Goal: Task Accomplishment & Management: Use online tool/utility

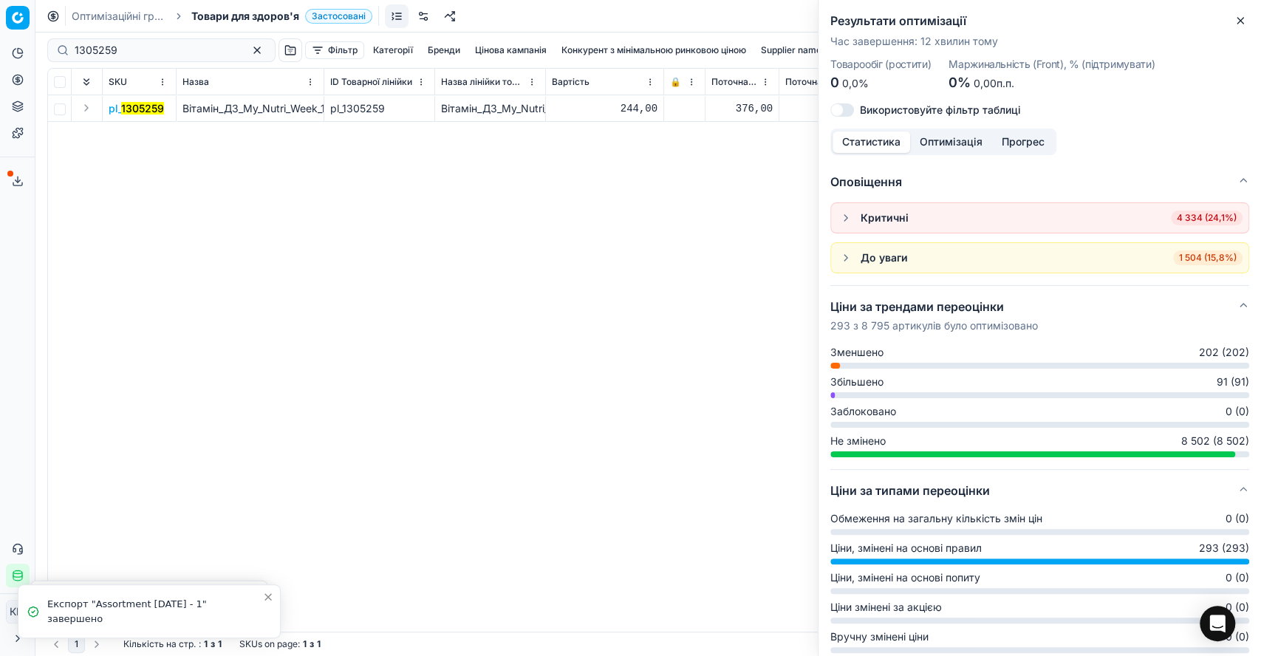
click at [148, 58] on div "1305259" at bounding box center [161, 50] width 228 height 24
paste input "1305253"
click at [81, 111] on button "Expand" at bounding box center [87, 108] width 18 height 18
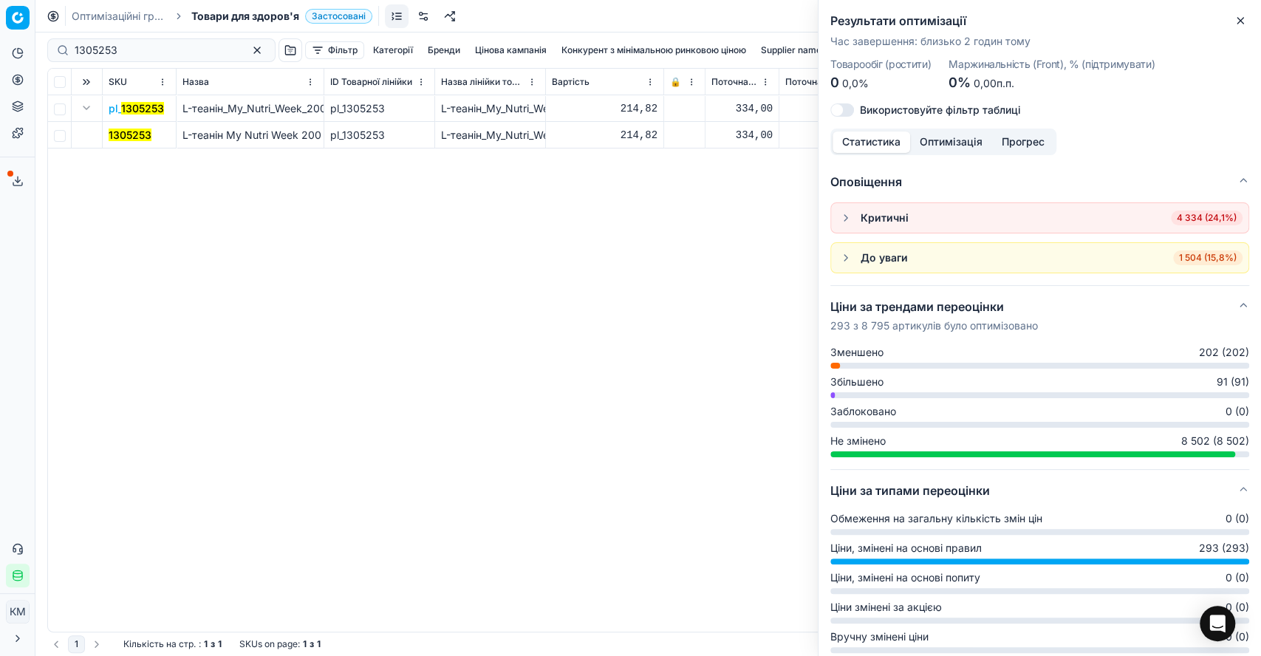
click at [118, 129] on mark "1305253" at bounding box center [130, 135] width 43 height 13
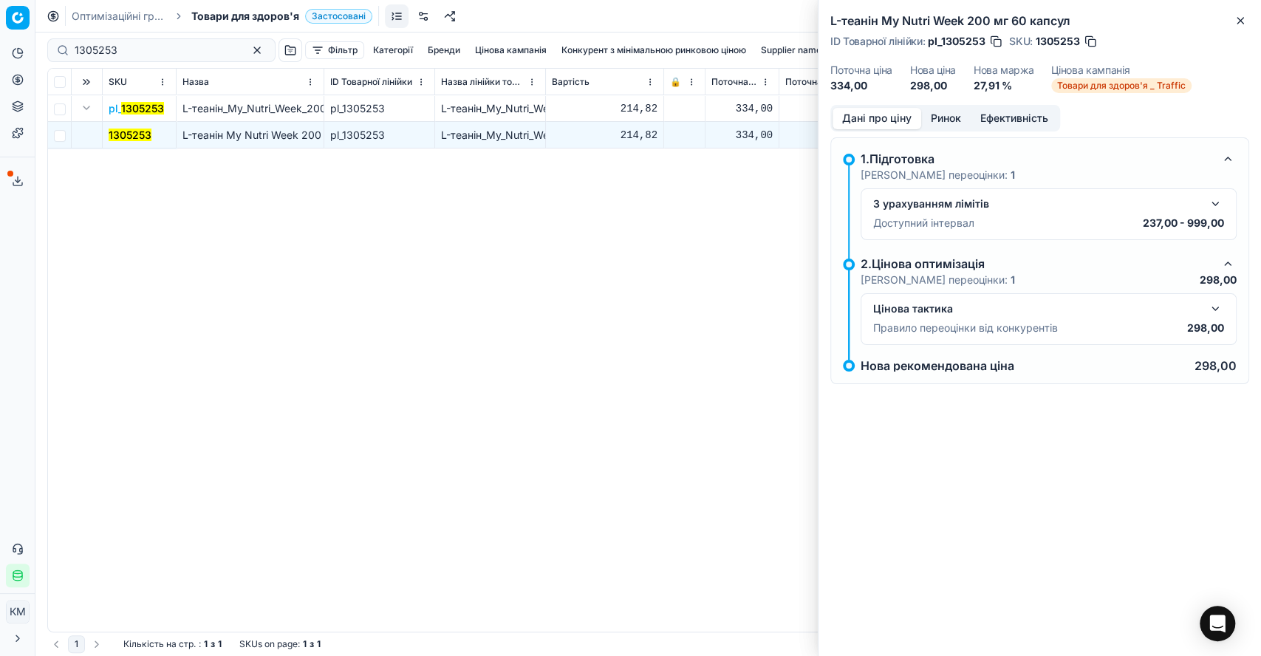
click at [1209, 312] on button "button" at bounding box center [1215, 309] width 18 height 18
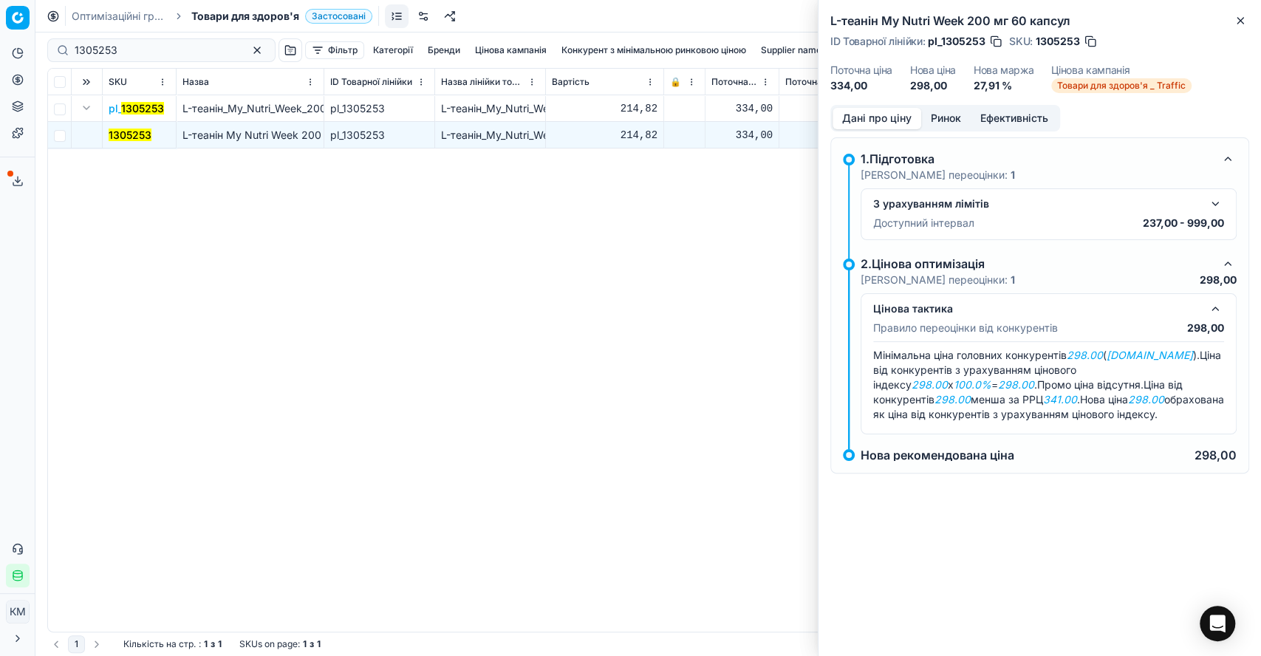
click at [191, 479] on div "pl_ 1305253 L-теанін_My_Nutri_Week_200_мг_60_капсул pl_1305253 L-теанін_My_Nutr…" at bounding box center [648, 363] width 1200 height 536
drag, startPoint x: 64, startPoint y: 52, endPoint x: 40, endPoint y: 52, distance: 24.4
click at [40, 52] on div "Pricing platform Аналітика Цінова оптимізація Асортимент продукції Шаблони Серв…" at bounding box center [630, 328] width 1261 height 656
paste input "996736"
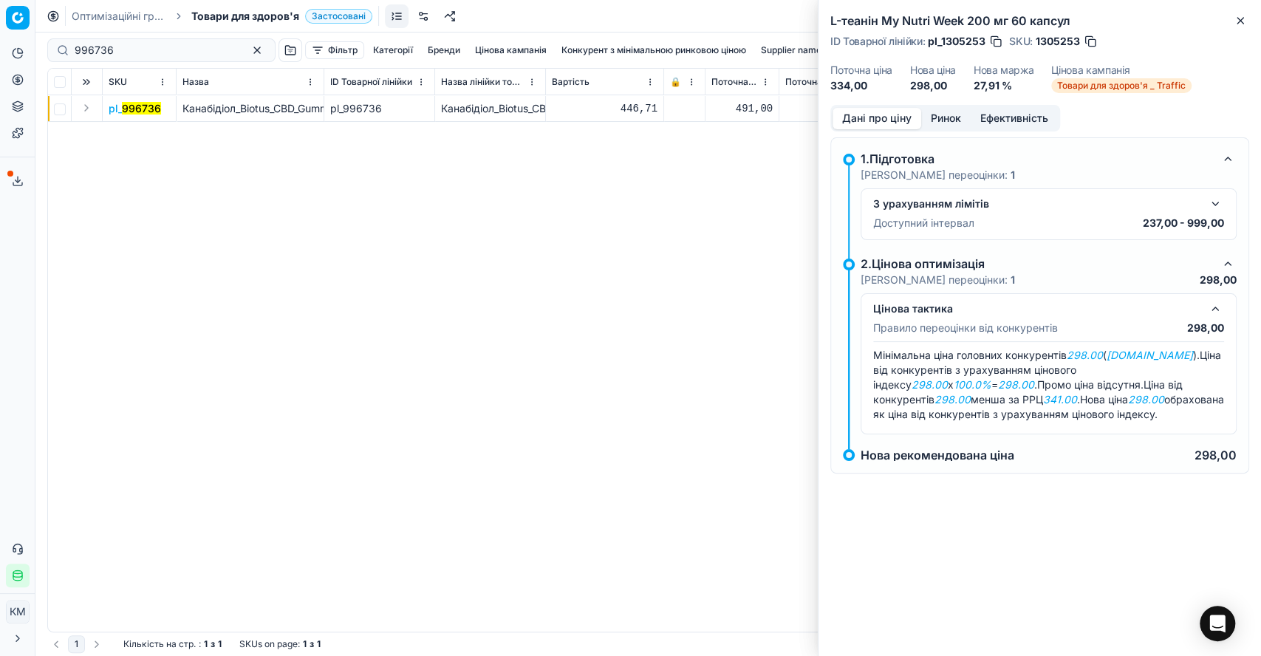
click at [89, 107] on button "Expand" at bounding box center [87, 108] width 18 height 18
click at [132, 131] on mark "996736" at bounding box center [128, 135] width 39 height 13
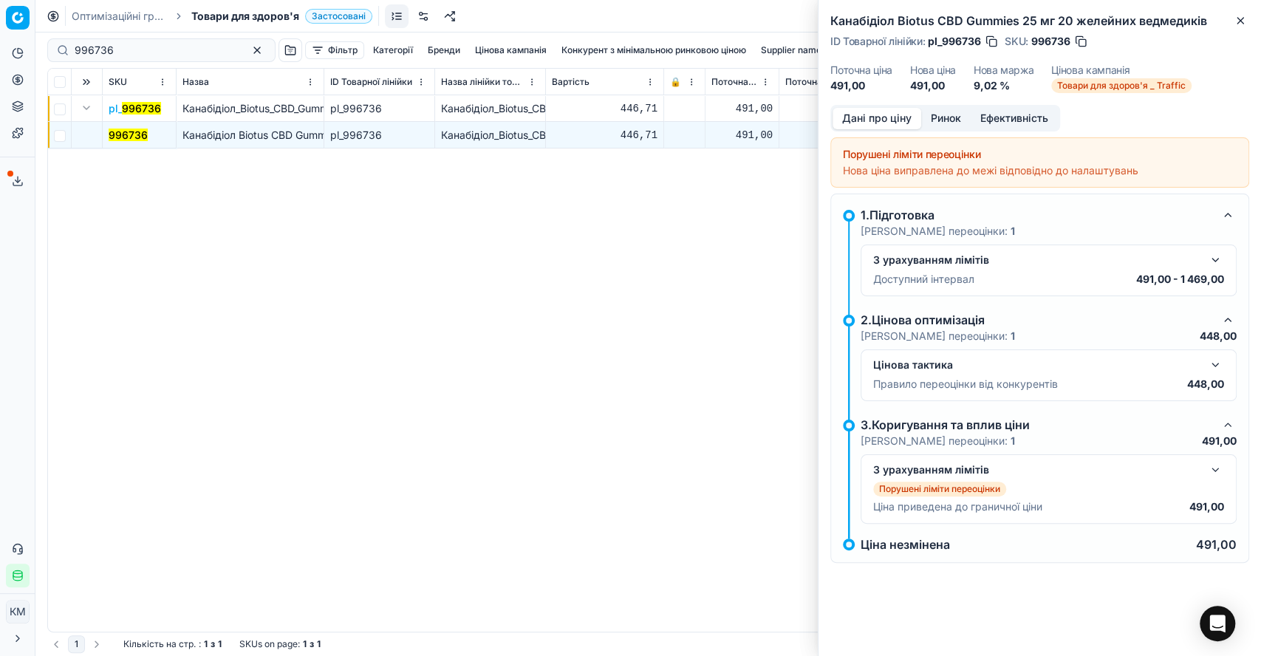
click at [1212, 365] on button "button" at bounding box center [1215, 365] width 18 height 18
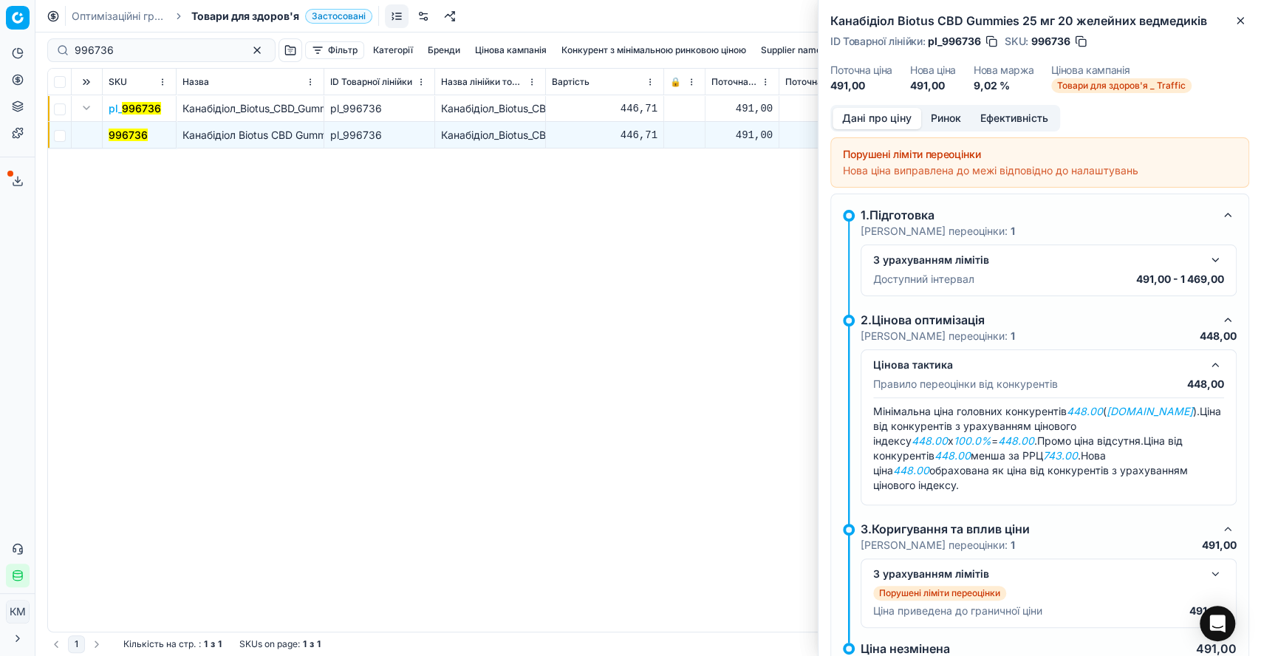
click at [943, 121] on button "Ринок" at bounding box center [945, 118] width 49 height 21
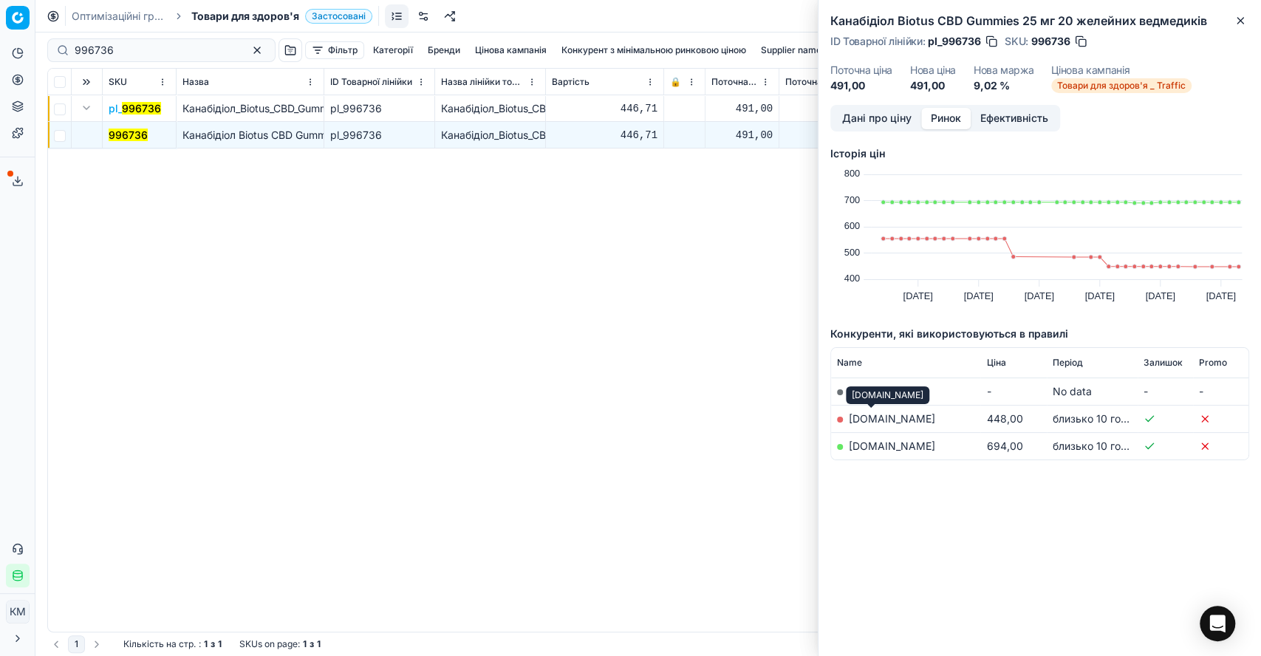
click at [877, 417] on link "[DOMAIN_NAME]" at bounding box center [892, 418] width 86 height 13
click at [124, 51] on input "996736" at bounding box center [156, 50] width 162 height 15
drag, startPoint x: 130, startPoint y: 49, endPoint x: 73, endPoint y: 47, distance: 56.9
click at [73, 47] on div "996736" at bounding box center [161, 50] width 228 height 24
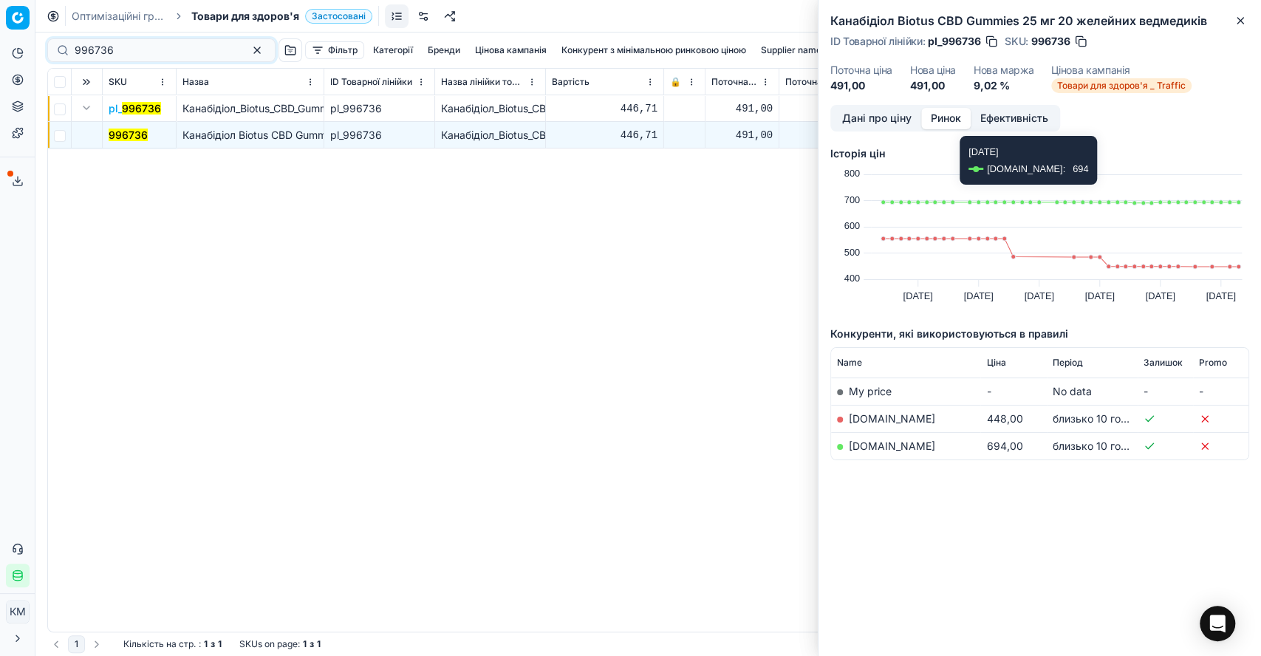
click at [886, 123] on button "Дані про ціну" at bounding box center [877, 118] width 89 height 21
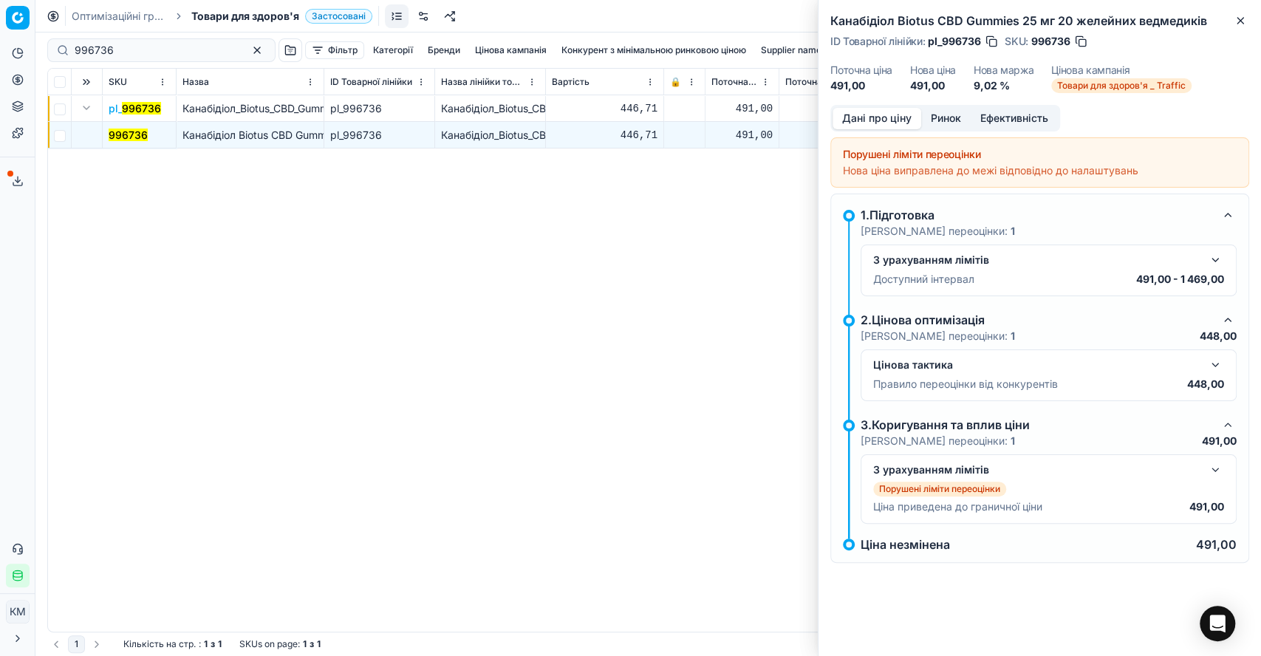
click at [1215, 372] on button "button" at bounding box center [1215, 365] width 18 height 18
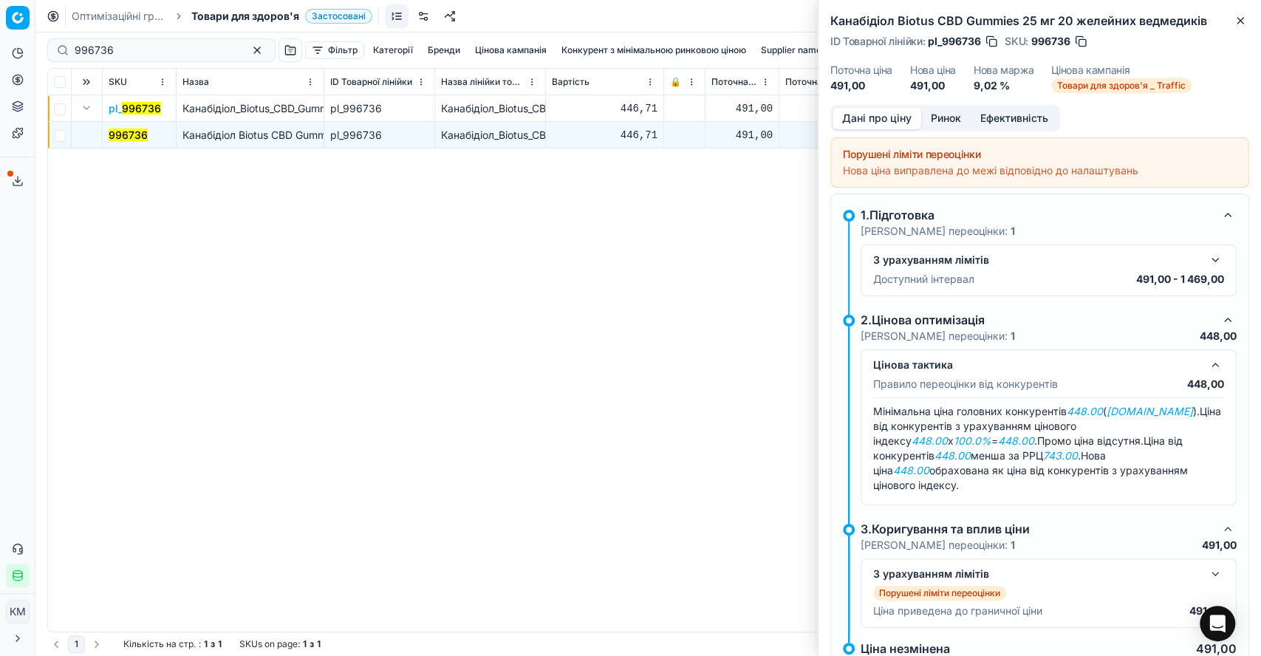
click at [1211, 371] on div "Цінова тактика Правило переоцінки від конкурентів 448,00 Мінімальна ціна головн…" at bounding box center [1049, 427] width 376 height 156
click at [1194, 558] on div "З урахуванням лімітів Порушені ліміти переоцінки Ціна приведена до граничної ці…" at bounding box center [1049, 592] width 376 height 69
click at [1206, 565] on button "button" at bounding box center [1215, 574] width 18 height 18
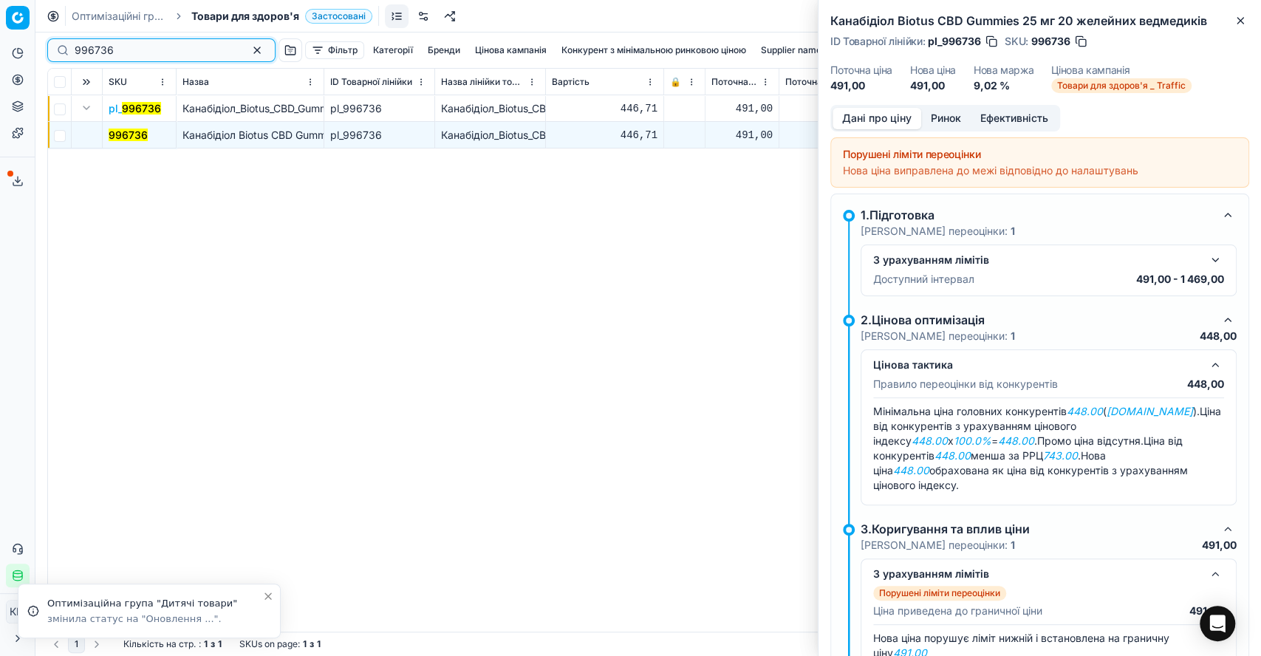
drag, startPoint x: 128, startPoint y: 47, endPoint x: 41, endPoint y: 49, distance: 86.5
click at [41, 49] on div "996736 Фільтр Категорії [PERSON_NAME] кампанія Конкурент з мінімальною ринковою…" at bounding box center [647, 344] width 1225 height 623
paste input "1305261"
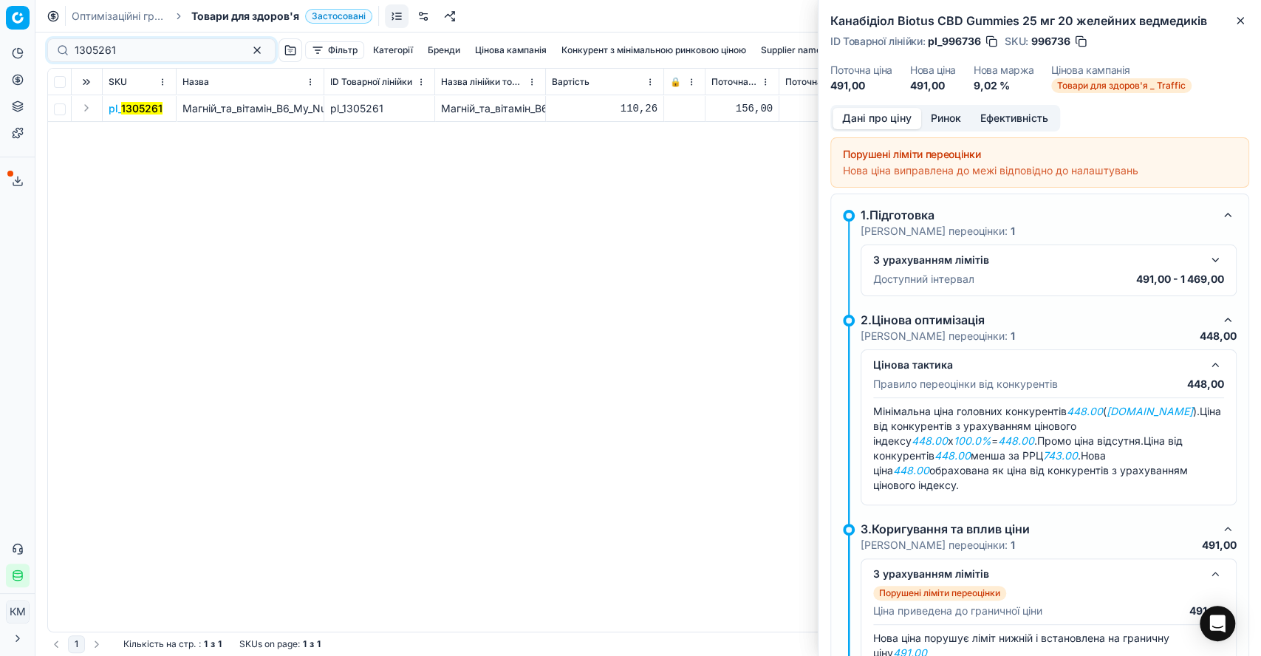
drag, startPoint x: 81, startPoint y: 108, endPoint x: 102, endPoint y: 110, distance: 20.8
click at [81, 107] on button "Expand" at bounding box center [87, 108] width 18 height 18
click at [127, 133] on mark "1305261" at bounding box center [129, 135] width 41 height 13
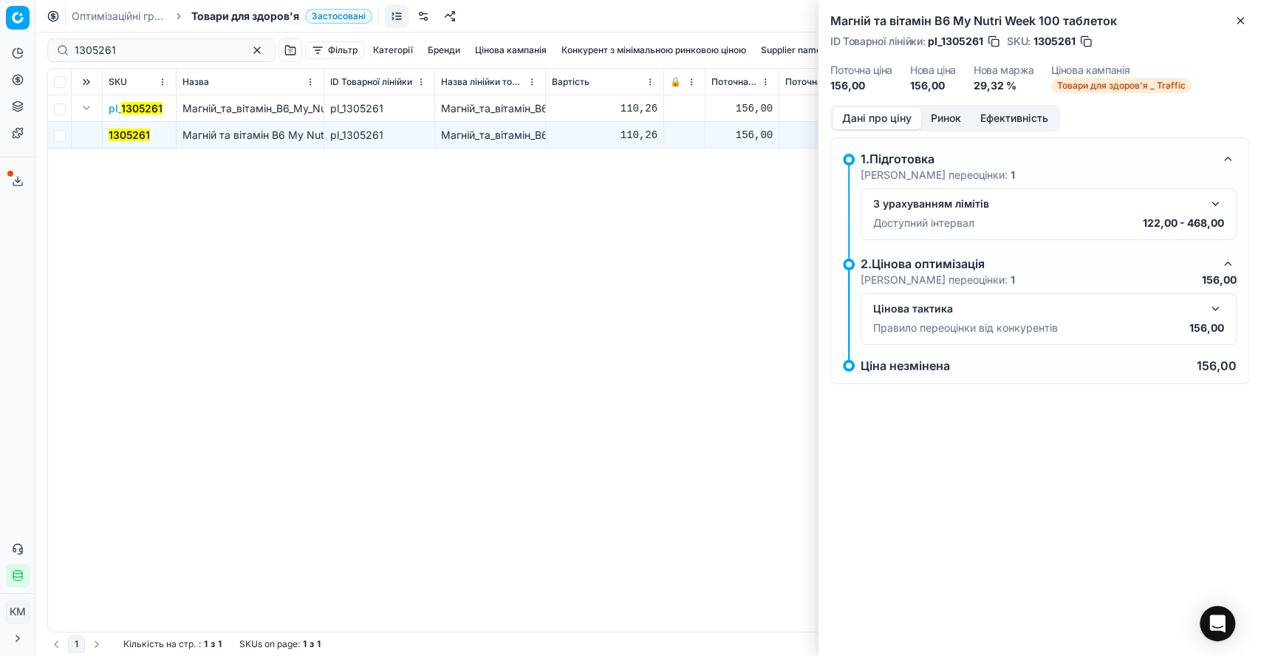
click at [1213, 307] on button "button" at bounding box center [1215, 309] width 18 height 18
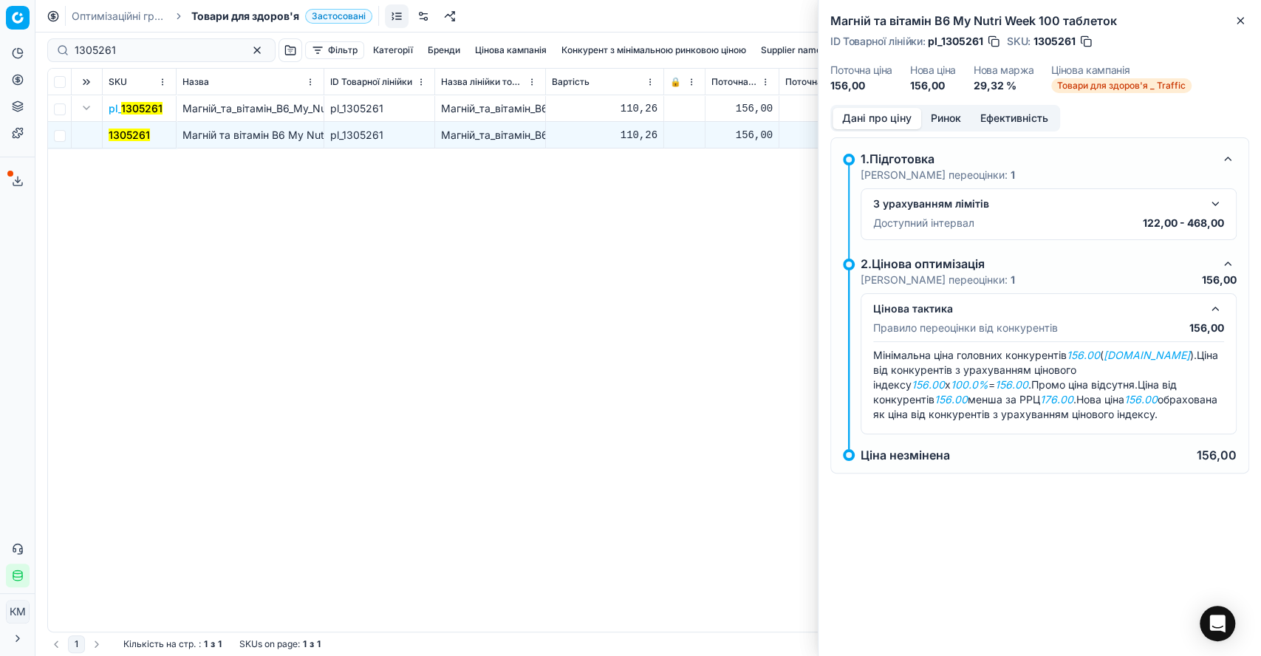
click at [934, 114] on button "Ринок" at bounding box center [945, 118] width 49 height 21
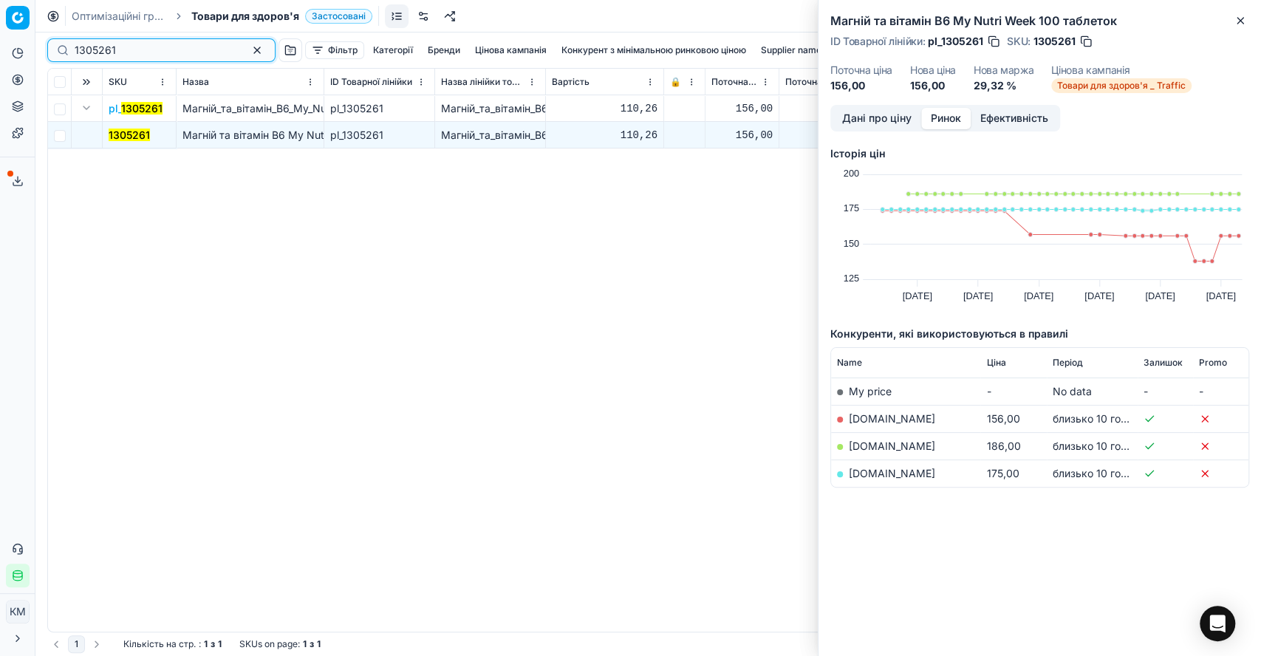
click at [33, 49] on div "Pricing platform Аналітика Цінова оптимізація Асортимент продукції Шаблони Серв…" at bounding box center [630, 328] width 1261 height 656
paste input "54"
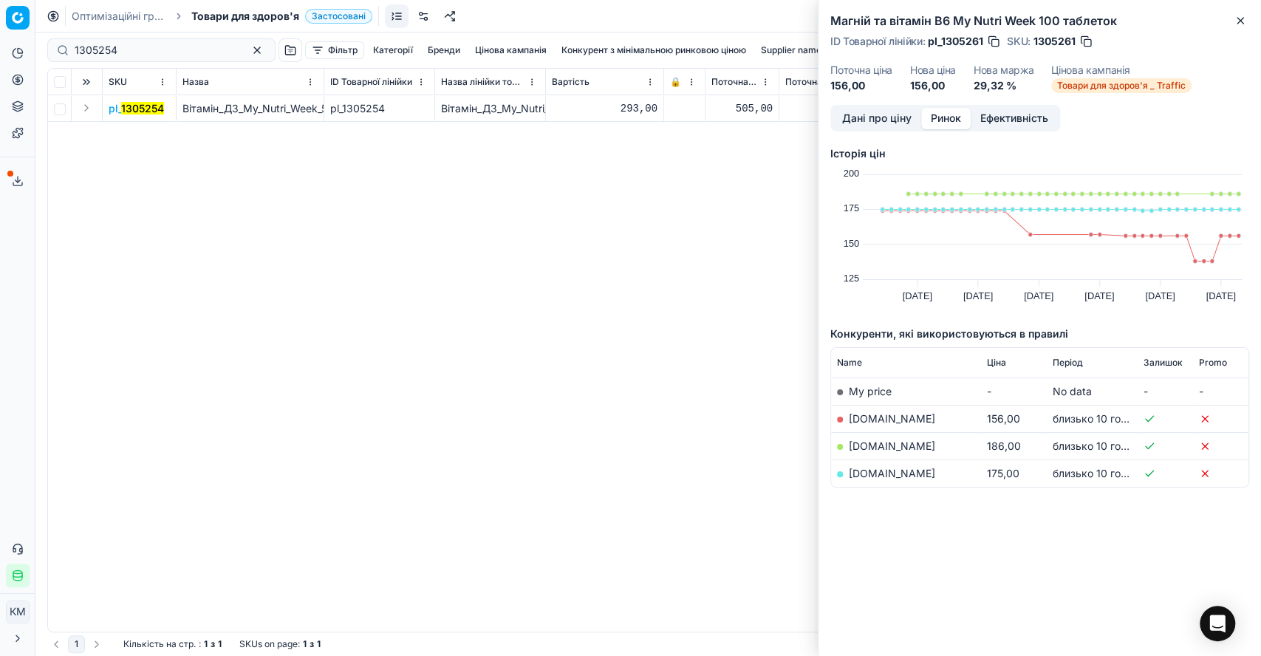
click at [82, 111] on button "Expand" at bounding box center [87, 108] width 18 height 18
click at [130, 129] on mark "1305254" at bounding box center [130, 135] width 43 height 13
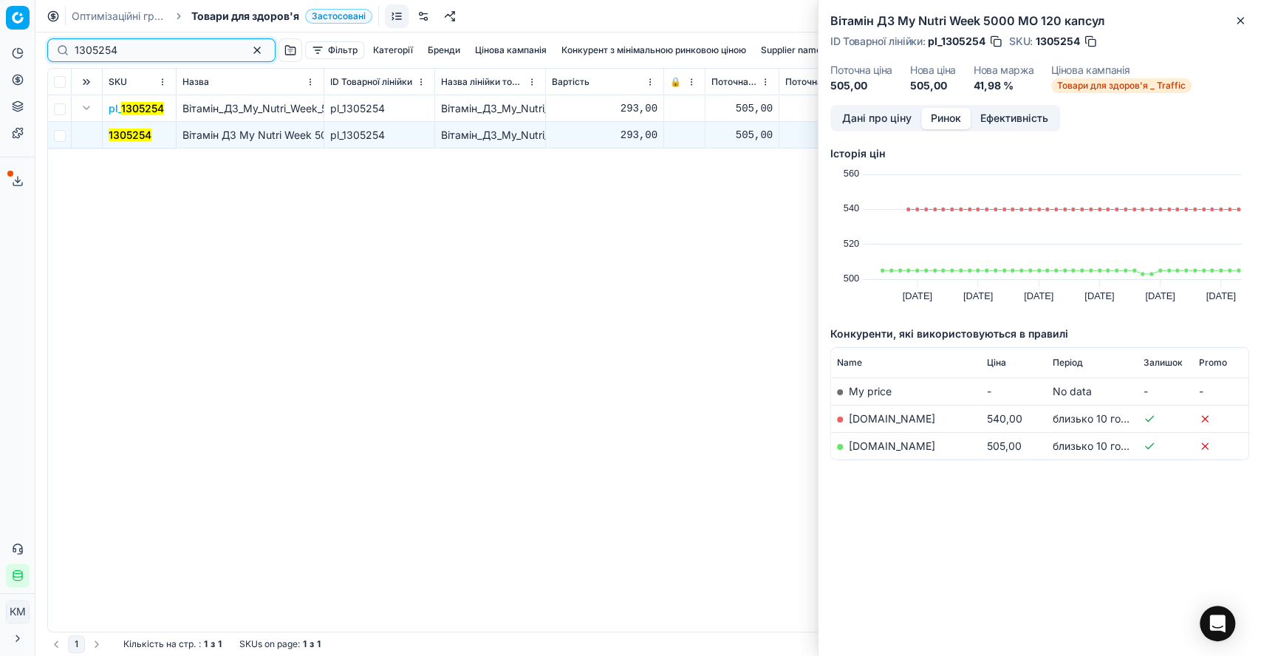
drag, startPoint x: 107, startPoint y: 49, endPoint x: 60, endPoint y: 49, distance: 47.3
click at [60, 49] on div "1305254" at bounding box center [161, 50] width 228 height 24
paste input "5"
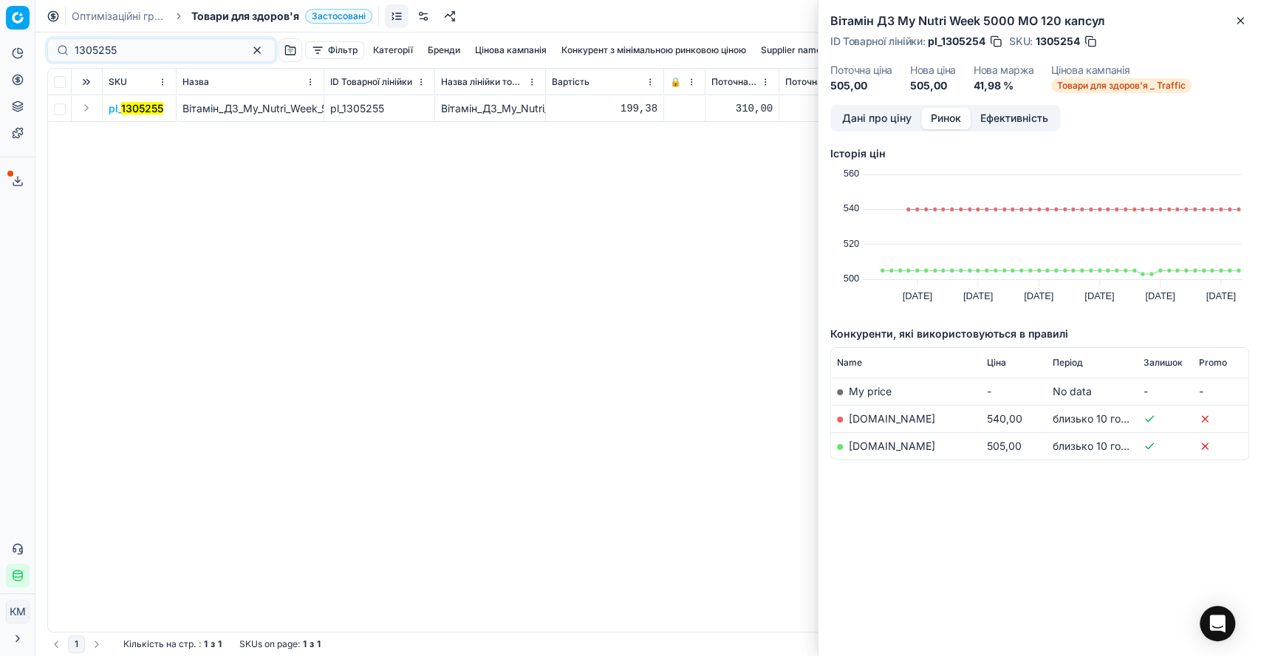
drag, startPoint x: 89, startPoint y: 108, endPoint x: 106, endPoint y: 119, distance: 20.9
click at [89, 106] on button "Expand" at bounding box center [87, 108] width 18 height 18
click at [120, 124] on td "1305255" at bounding box center [140, 135] width 74 height 27
click at [123, 131] on mark "1305255" at bounding box center [130, 135] width 42 height 13
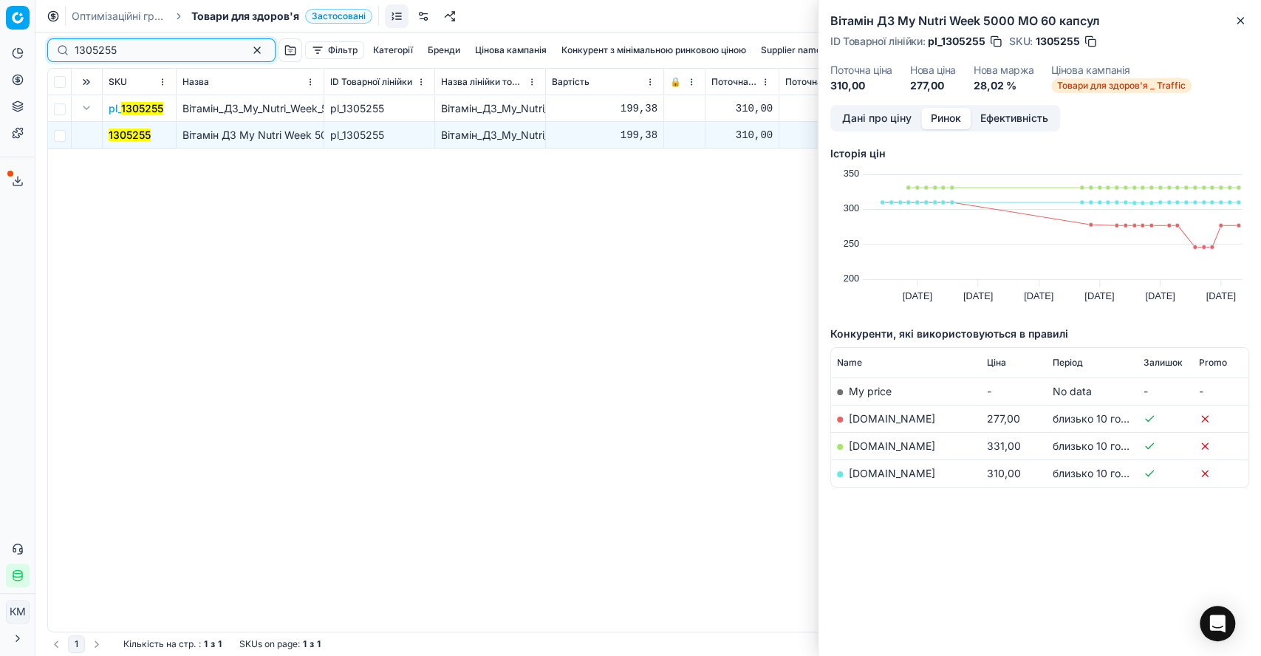
drag, startPoint x: 137, startPoint y: 43, endPoint x: 48, endPoint y: 49, distance: 89.6
click at [48, 49] on div "1305255" at bounding box center [161, 50] width 228 height 24
paste input "7"
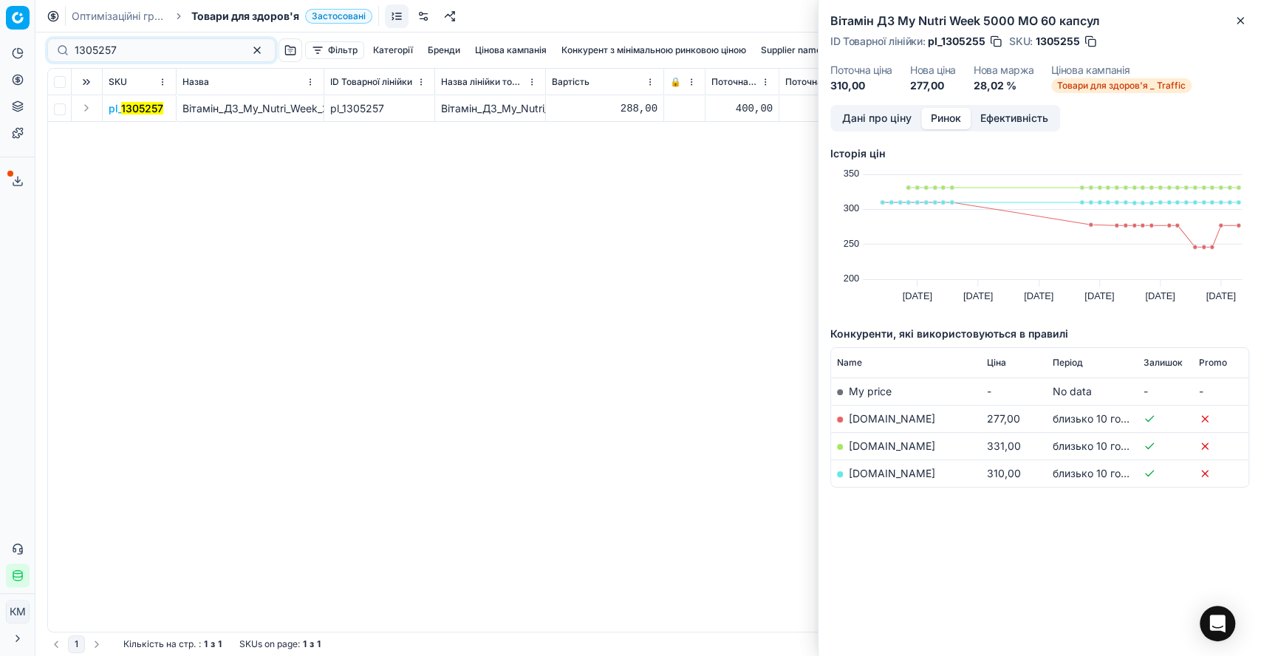
click at [87, 111] on button "Expand" at bounding box center [87, 108] width 18 height 18
click at [136, 126] on td "1305257" at bounding box center [140, 135] width 74 height 27
click at [140, 140] on mark "1305257" at bounding box center [130, 135] width 42 height 13
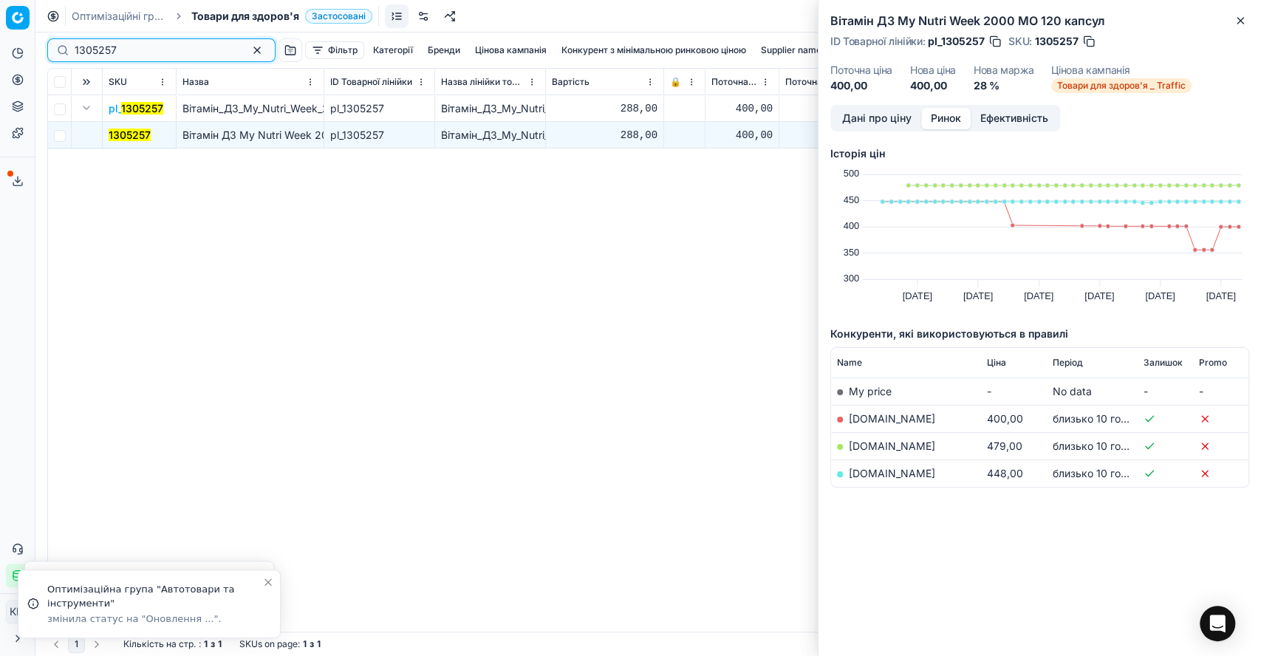
drag, startPoint x: 112, startPoint y: 49, endPoint x: 66, endPoint y: 49, distance: 45.8
click at [67, 49] on div "1305257" at bounding box center [161, 50] width 228 height 24
paste input "6"
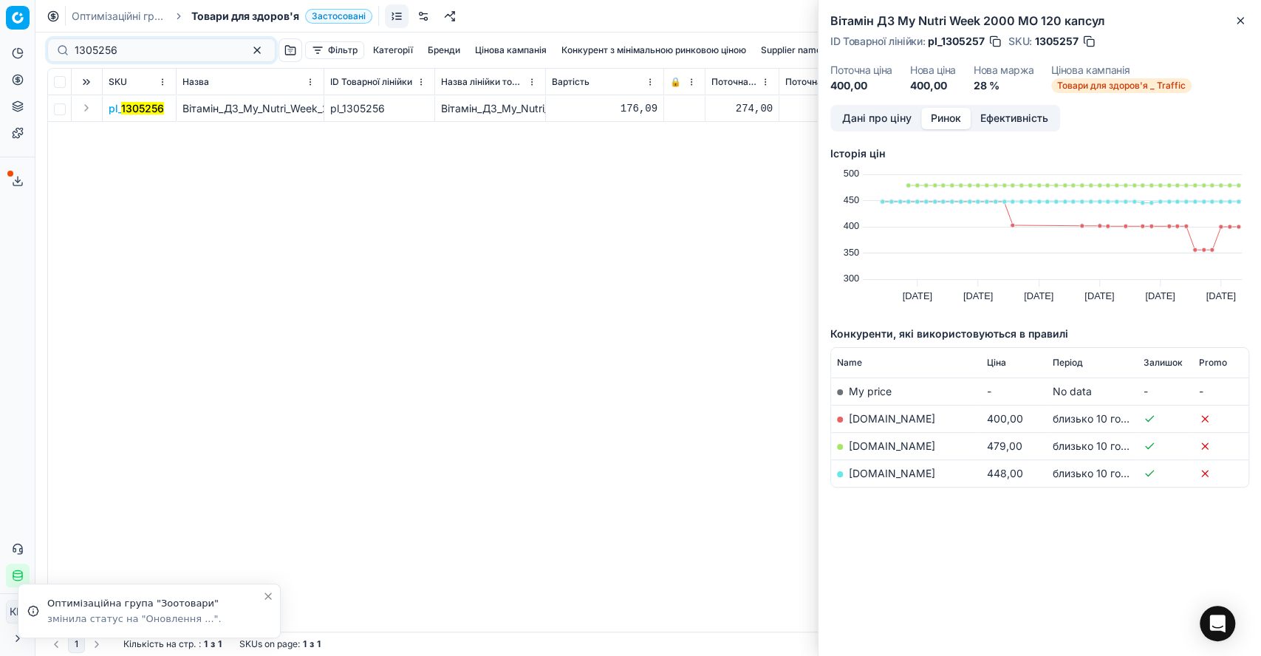
click at [89, 103] on button "Expand" at bounding box center [87, 108] width 18 height 18
click at [122, 132] on mark "1305256" at bounding box center [130, 135] width 43 height 13
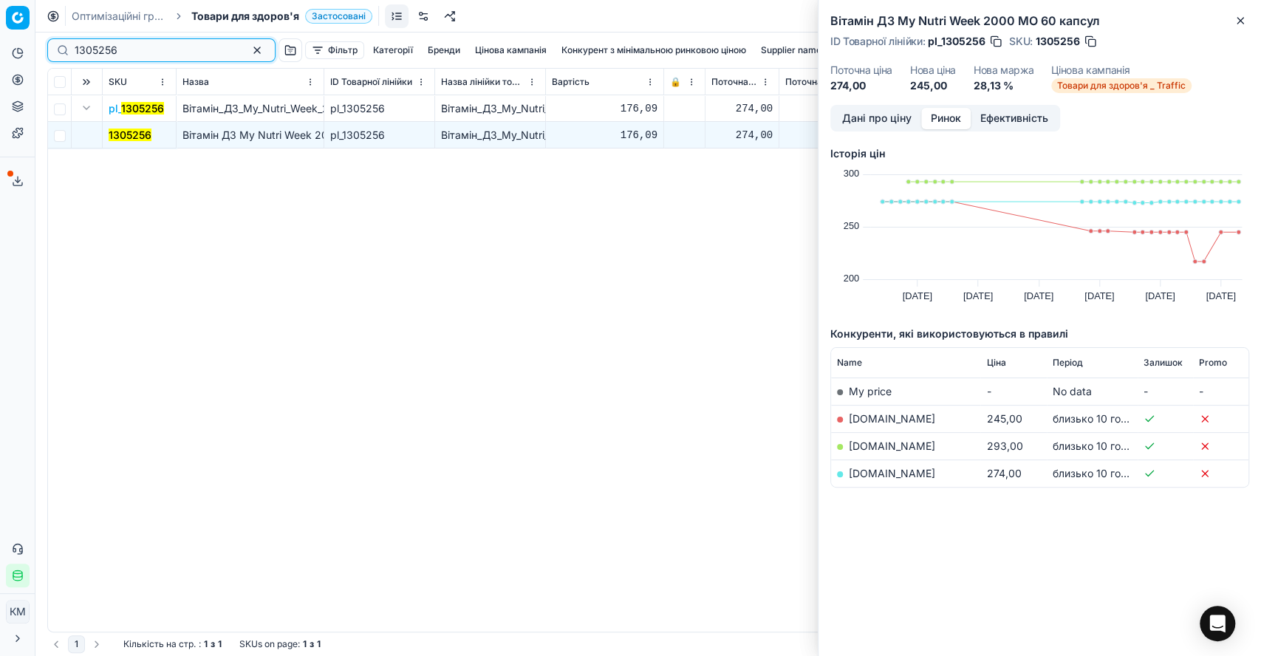
drag, startPoint x: 148, startPoint y: 49, endPoint x: 41, endPoint y: 52, distance: 107.2
click at [49, 52] on div "1305256" at bounding box center [161, 50] width 228 height 24
paste input "9"
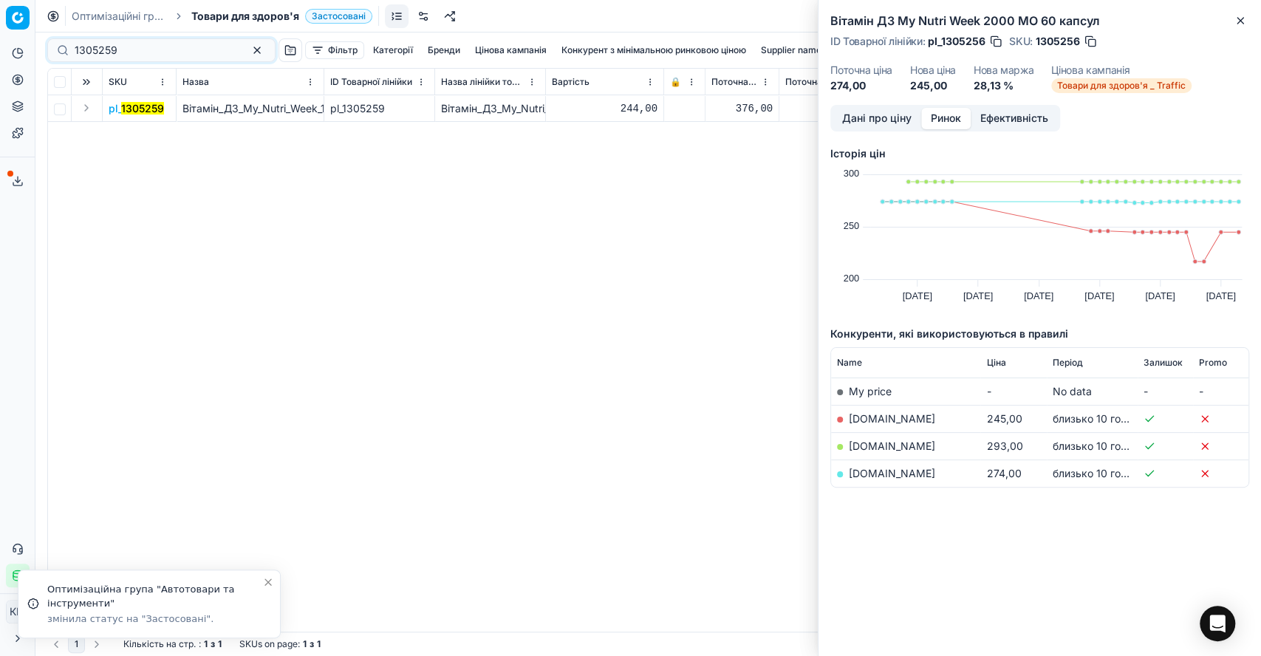
click at [84, 109] on button "Expand" at bounding box center [87, 108] width 18 height 18
click at [134, 129] on mark "1305259" at bounding box center [130, 135] width 43 height 13
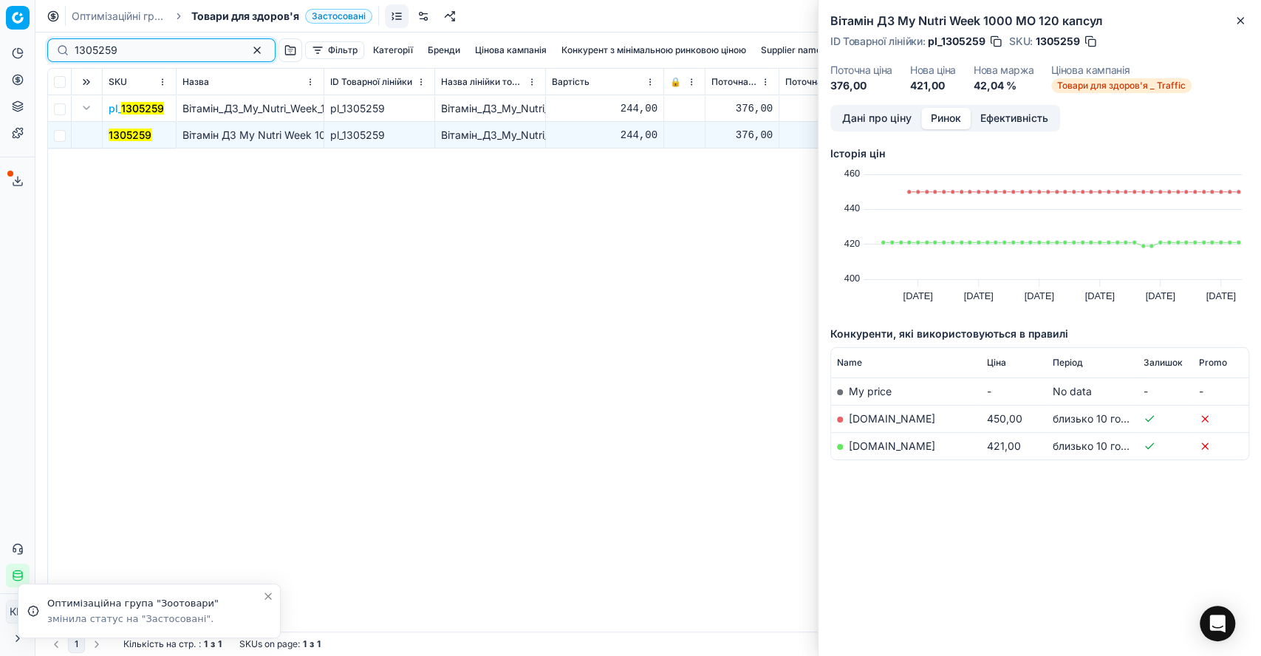
drag, startPoint x: 161, startPoint y: 46, endPoint x: 87, endPoint y: 47, distance: 73.9
click at [87, 47] on input "1305259" at bounding box center [156, 50] width 162 height 15
drag, startPoint x: 128, startPoint y: 48, endPoint x: 54, endPoint y: 47, distance: 73.9
click at [56, 47] on div "1305259" at bounding box center [161, 50] width 228 height 24
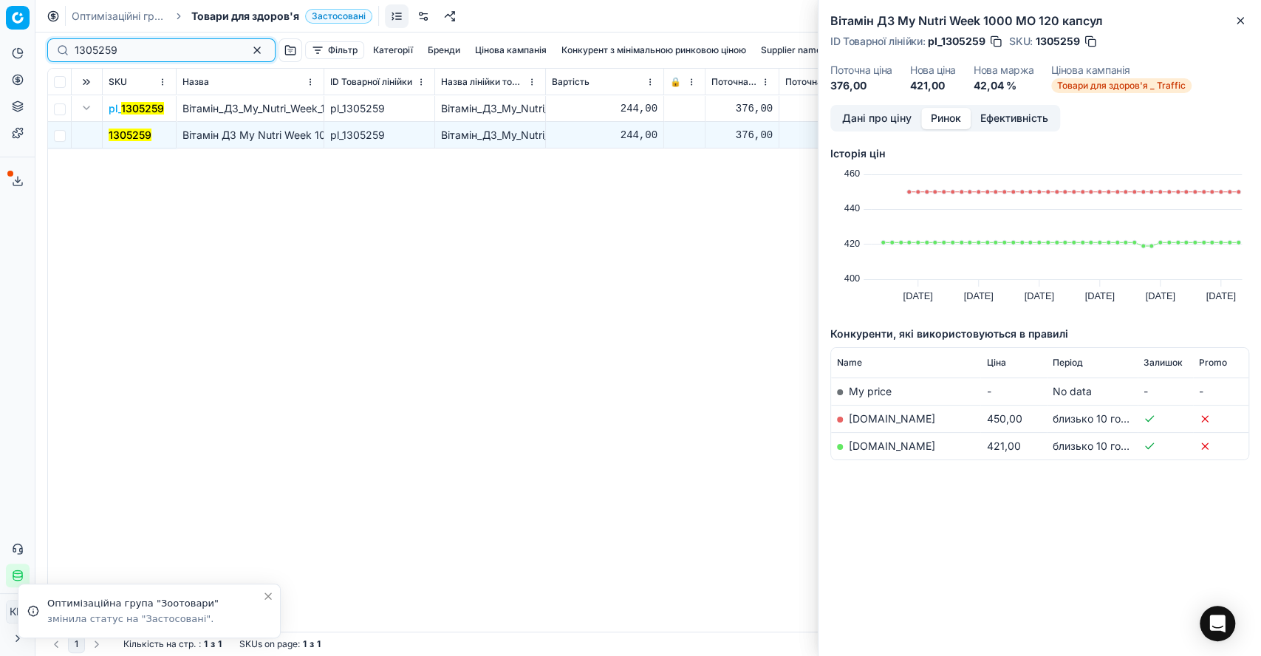
paste input "1"
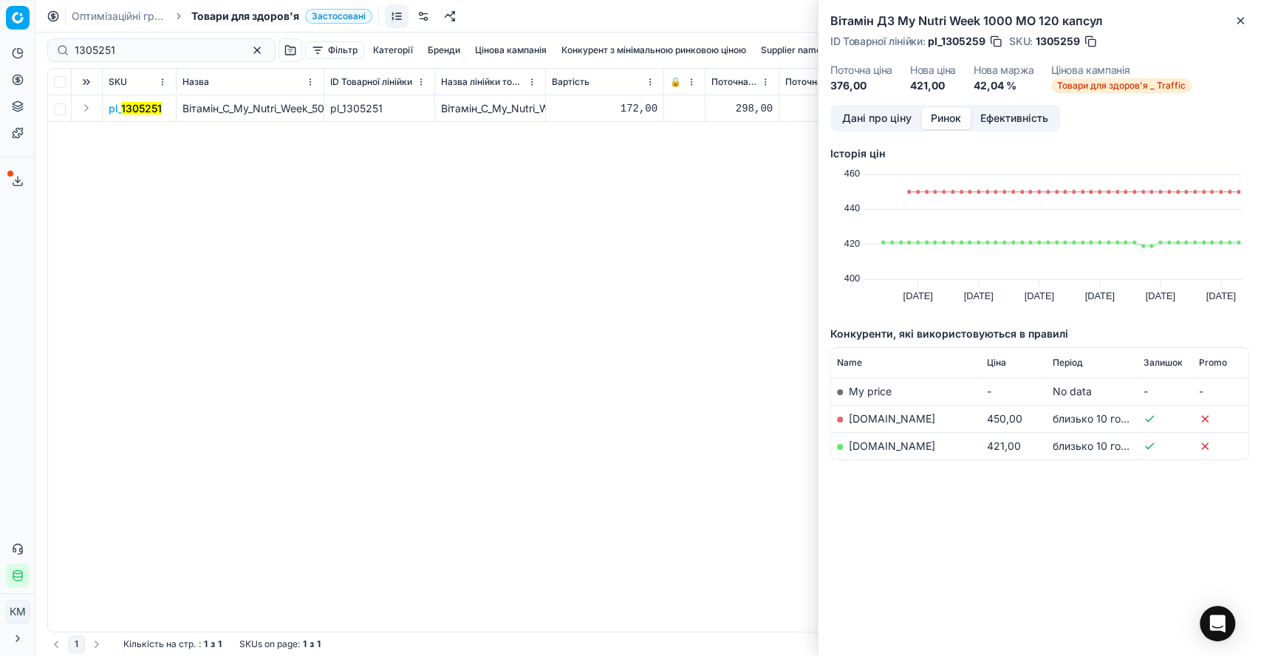
click at [83, 106] on button "Expand" at bounding box center [87, 108] width 18 height 18
drag, startPoint x: 99, startPoint y: 120, endPoint x: 121, endPoint y: 131, distance: 25.1
click at [121, 131] on mark "1305251" at bounding box center [129, 135] width 41 height 13
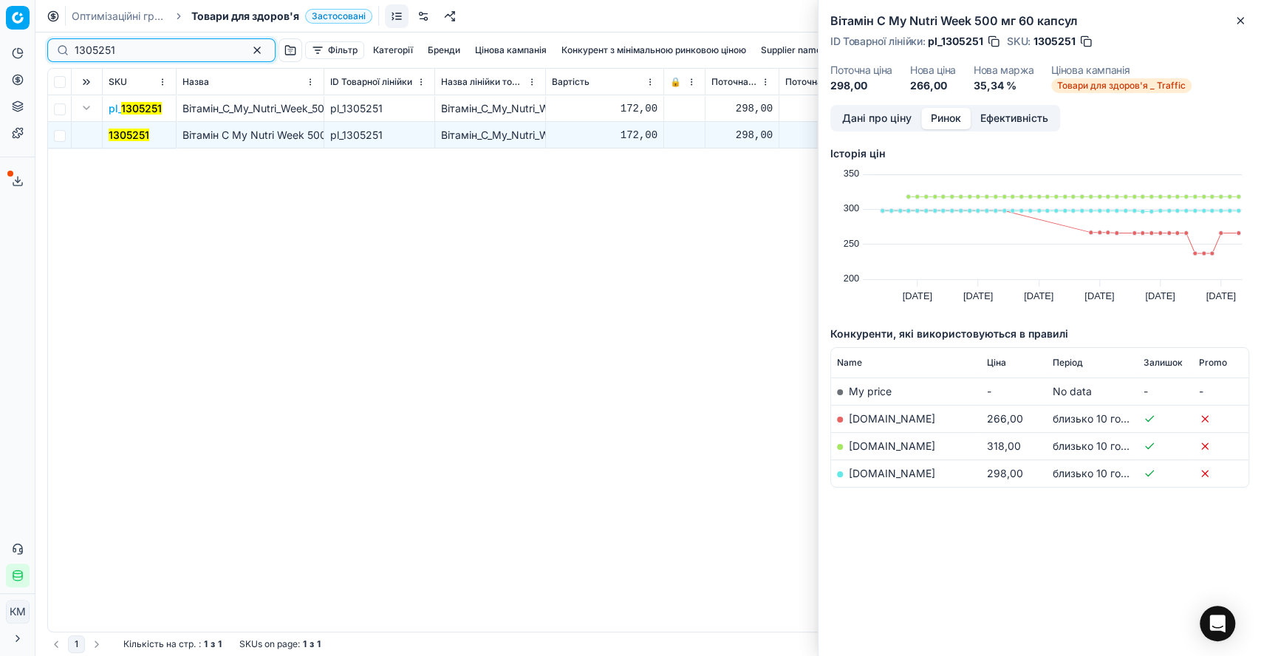
drag, startPoint x: 133, startPoint y: 46, endPoint x: 41, endPoint y: 46, distance: 91.6
click at [41, 46] on div "1305251 Фільтр Категорії [PERSON_NAME] кампанія Конкурент з мінімальною ринково…" at bounding box center [647, 344] width 1225 height 623
paste input "3"
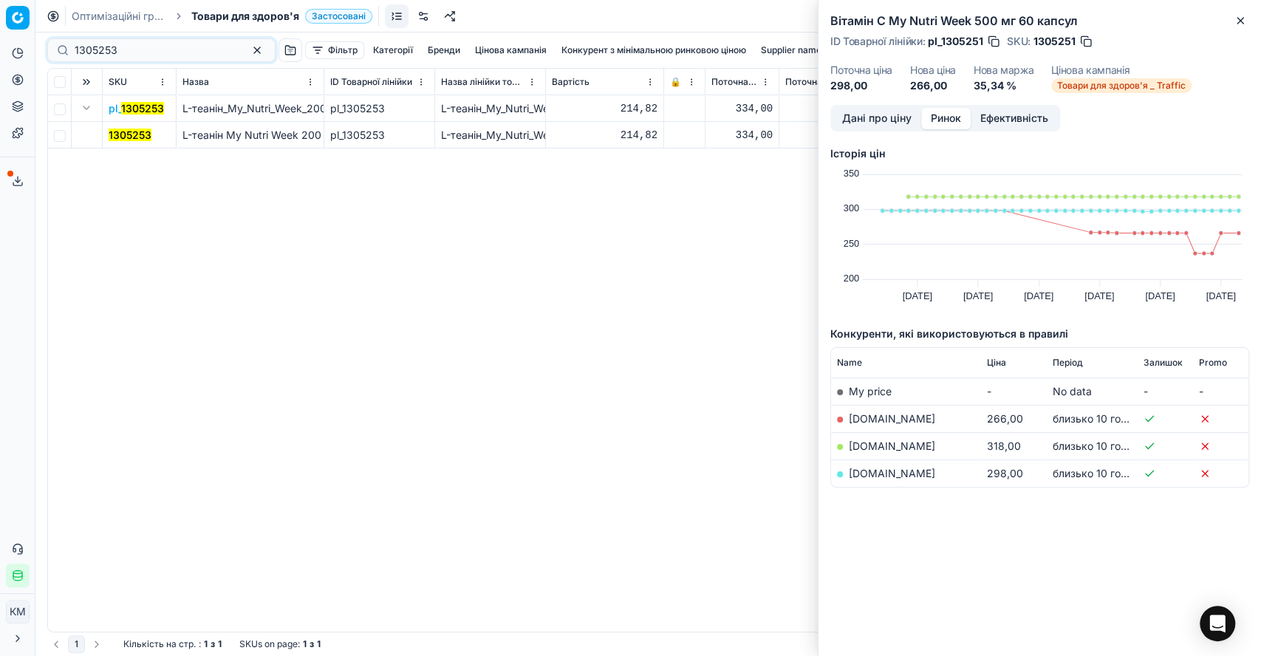
click at [131, 129] on mark "1305253" at bounding box center [130, 135] width 43 height 13
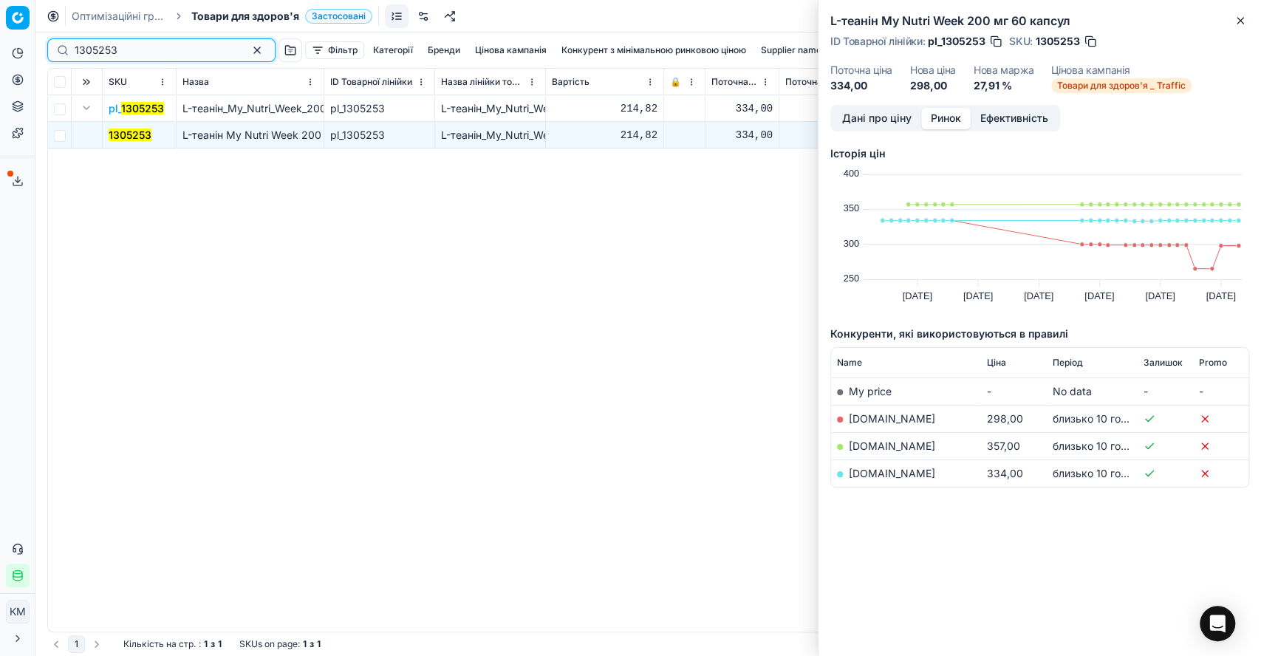
drag, startPoint x: 149, startPoint y: 50, endPoint x: 32, endPoint y: 47, distance: 117.5
click at [32, 47] on div "Pricing platform Аналітика Цінова оптимізація Асортимент продукції Шаблони Серв…" at bounding box center [630, 328] width 1261 height 656
paste input "2"
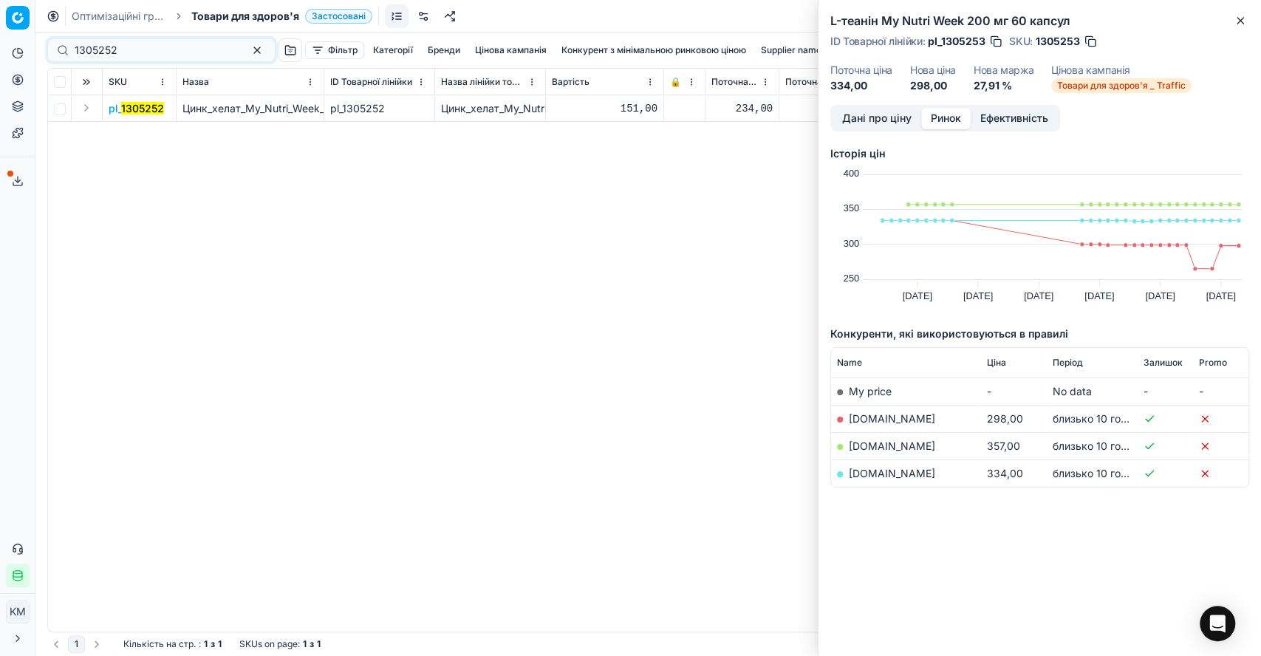
click at [85, 106] on button "Expand" at bounding box center [87, 108] width 18 height 18
click at [123, 136] on mark "1305252" at bounding box center [130, 135] width 43 height 13
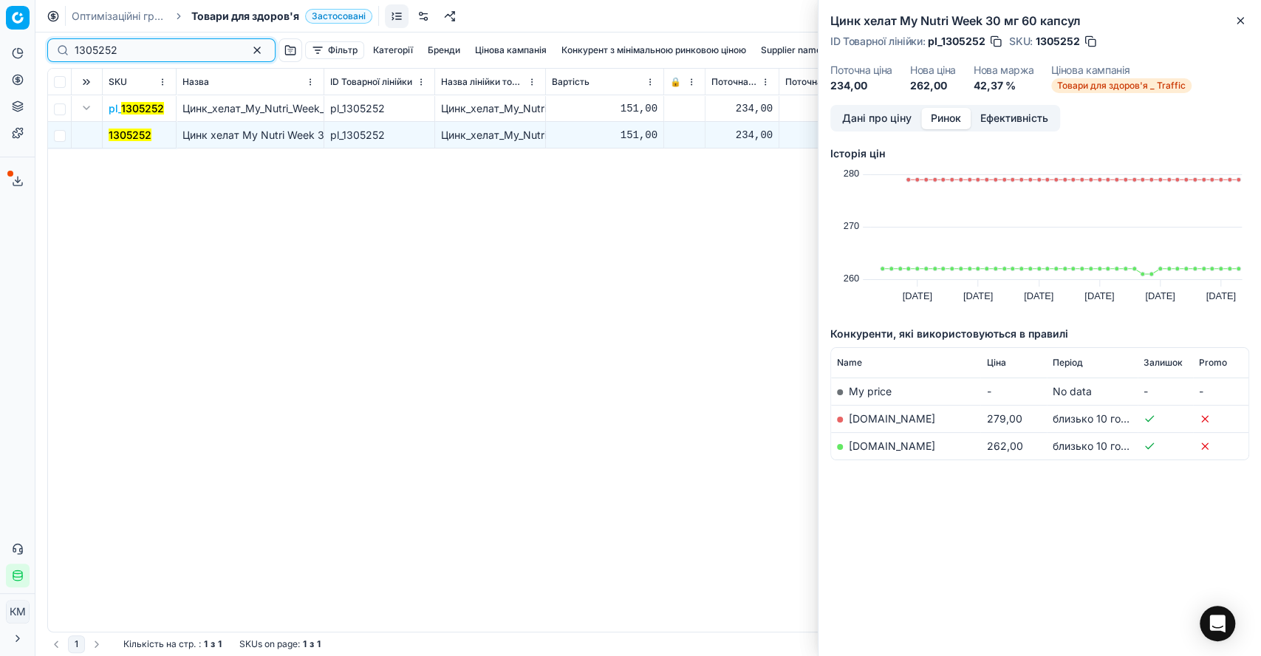
drag, startPoint x: 115, startPoint y: 51, endPoint x: 52, endPoint y: 50, distance: 62.8
click at [52, 50] on div "1305252" at bounding box center [161, 50] width 228 height 24
paste input "8"
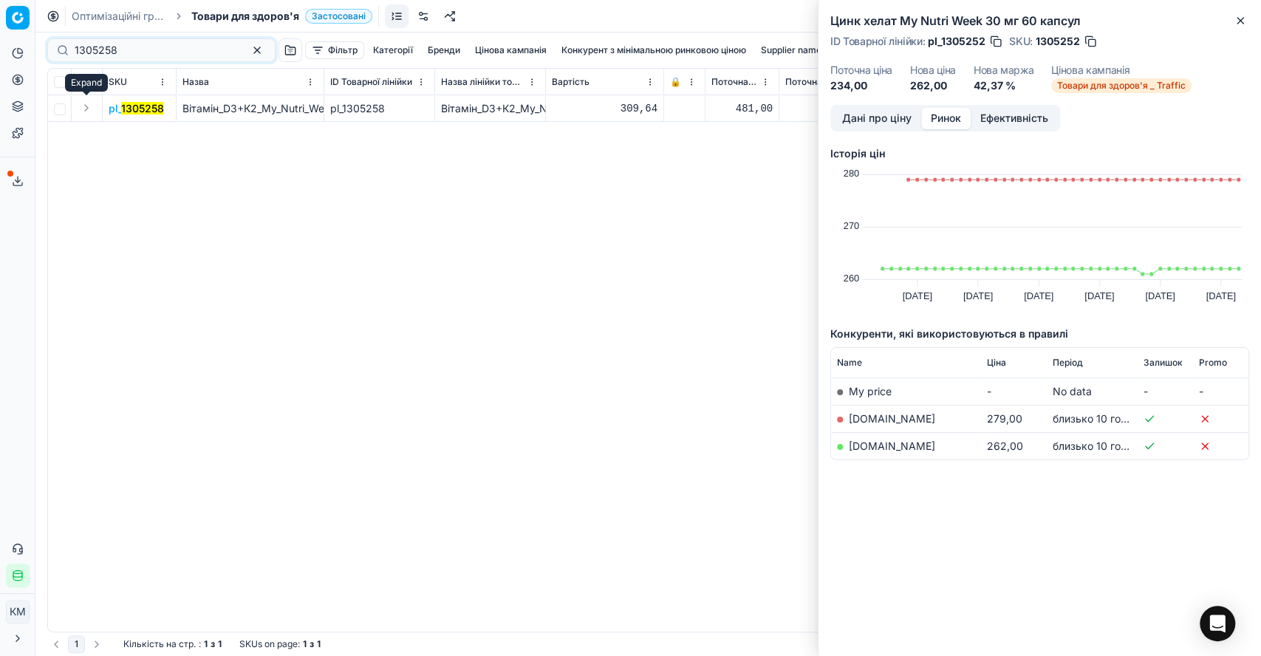
click at [87, 109] on button "Expand" at bounding box center [87, 108] width 18 height 18
click at [136, 137] on mark "1305258" at bounding box center [130, 135] width 43 height 13
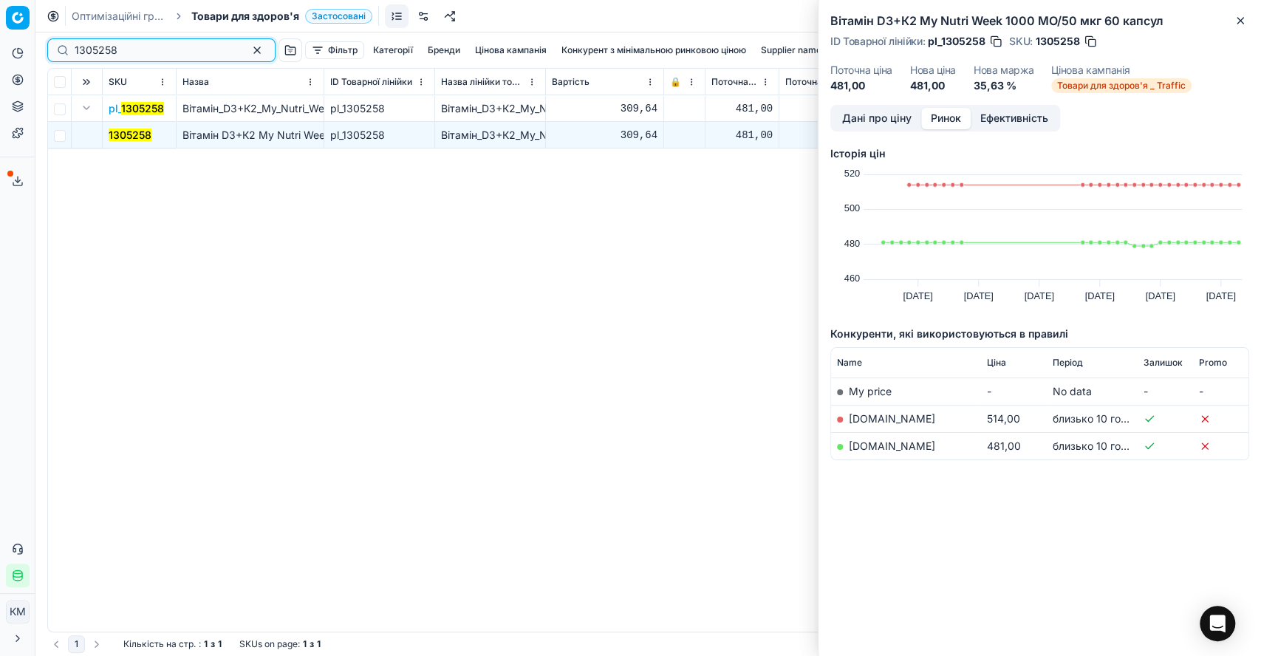
drag, startPoint x: 146, startPoint y: 45, endPoint x: 59, endPoint y: 44, distance: 86.4
click at [59, 44] on div "1305258" at bounding box center [161, 50] width 228 height 24
paste input "60"
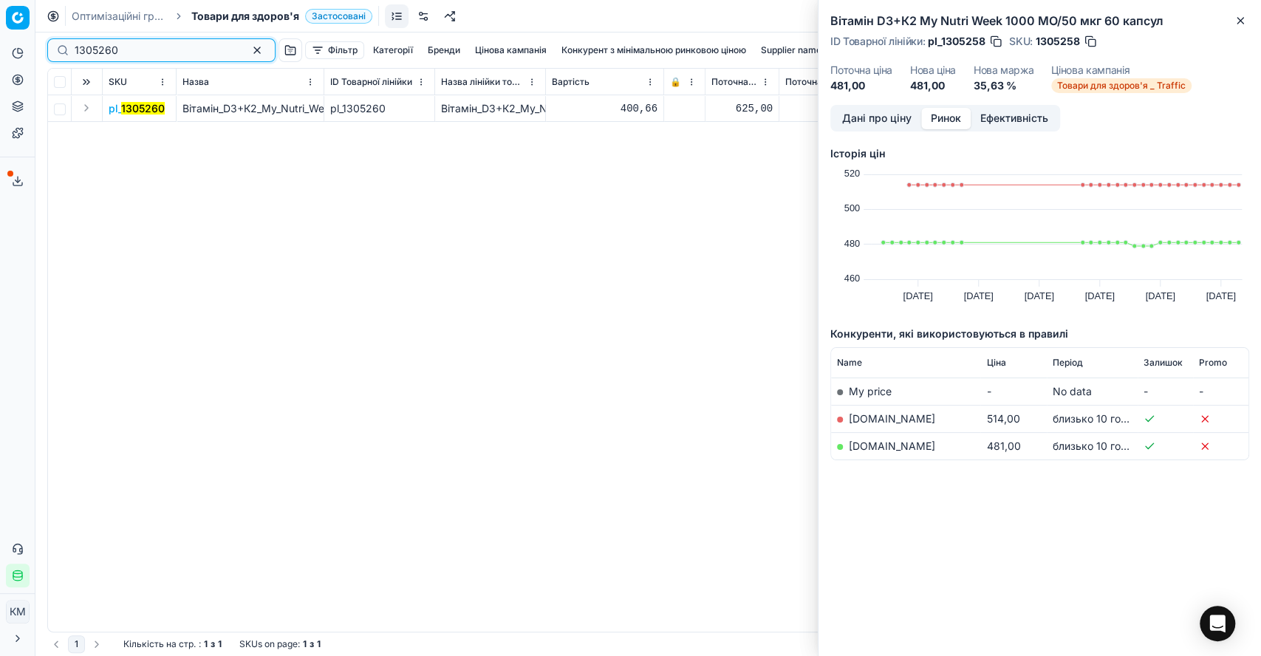
type input "1305260"
click at [81, 111] on button "Expand" at bounding box center [87, 108] width 18 height 18
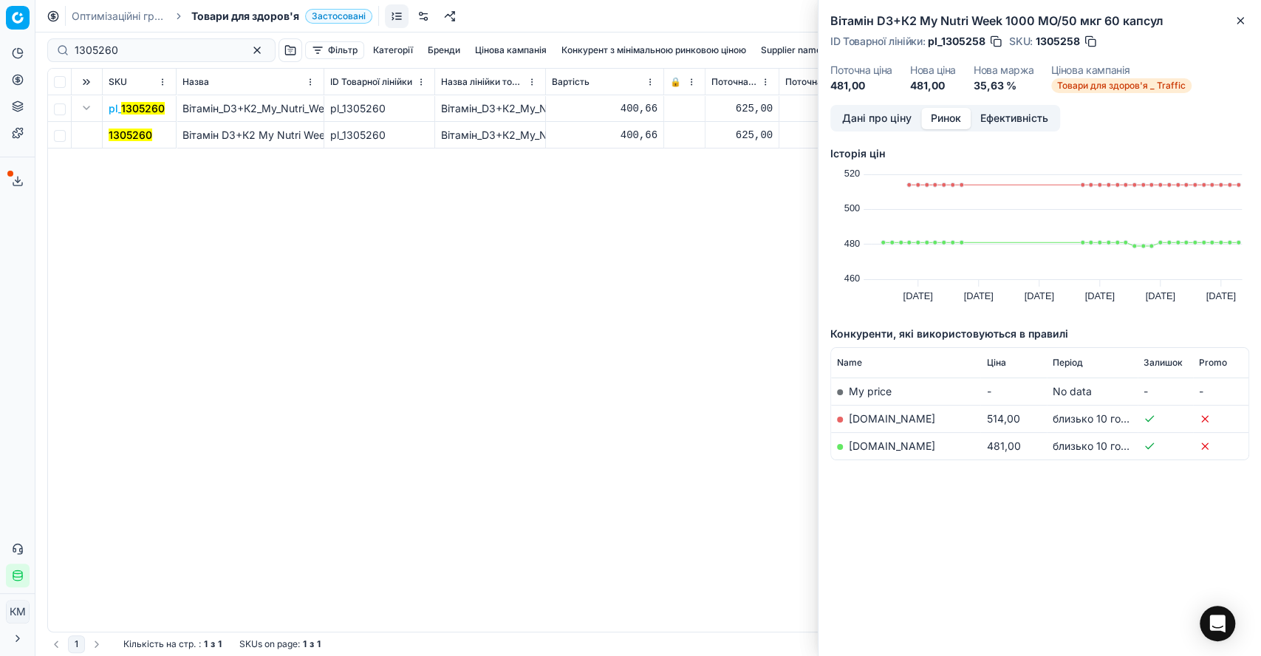
click at [124, 133] on mark "1305260" at bounding box center [131, 135] width 44 height 13
